Goal: Task Accomplishment & Management: Manage account settings

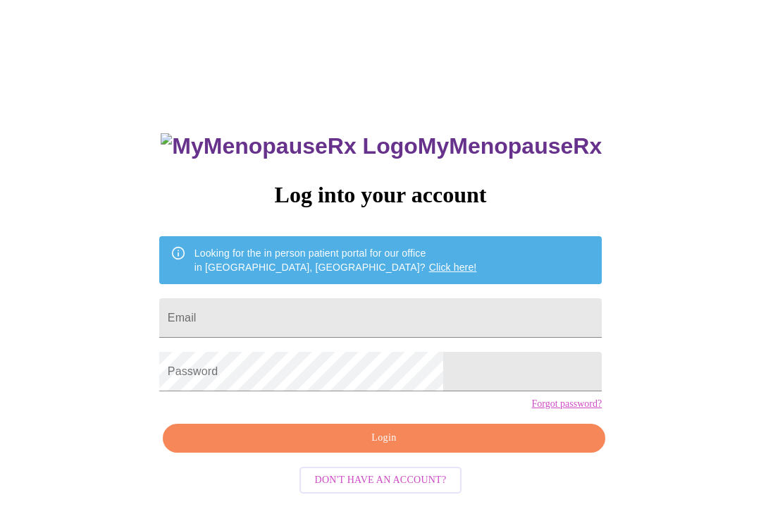
click at [408, 318] on input "Email" at bounding box center [380, 317] width 442 height 39
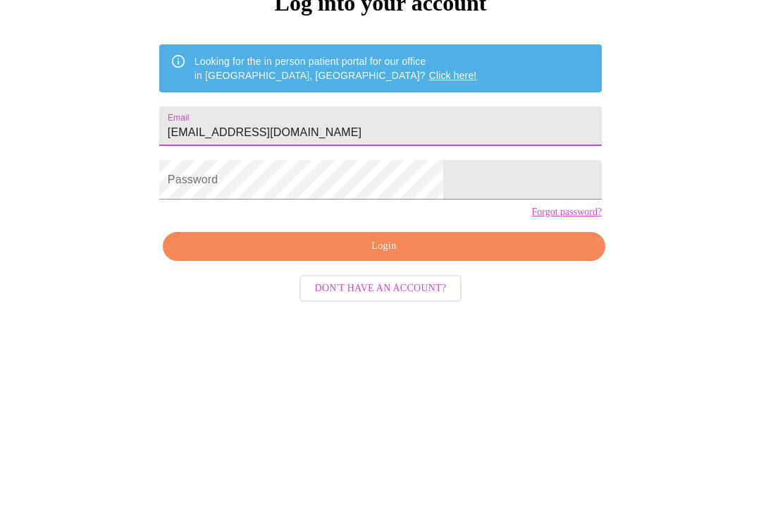
type input "[EMAIL_ADDRESS][DOMAIN_NAME]"
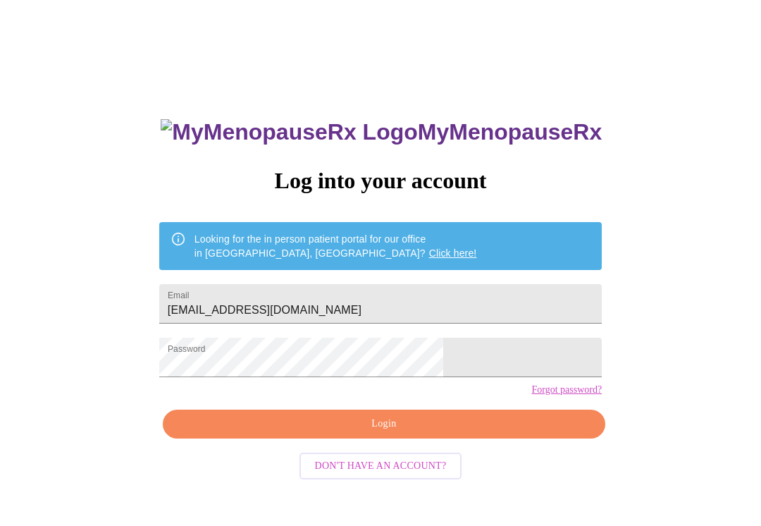
click at [391, 433] on span "Login" at bounding box center [384, 424] width 410 height 18
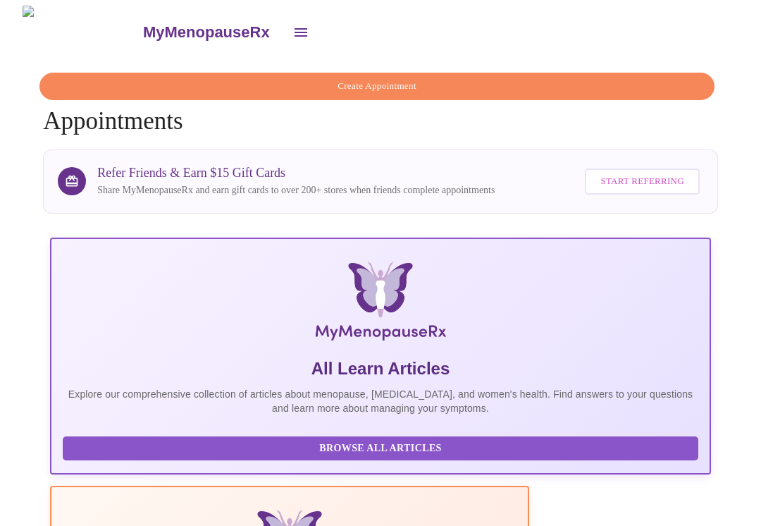
click at [292, 25] on icon "open drawer" at bounding box center [300, 32] width 17 height 17
